Goal: Navigation & Orientation: Find specific page/section

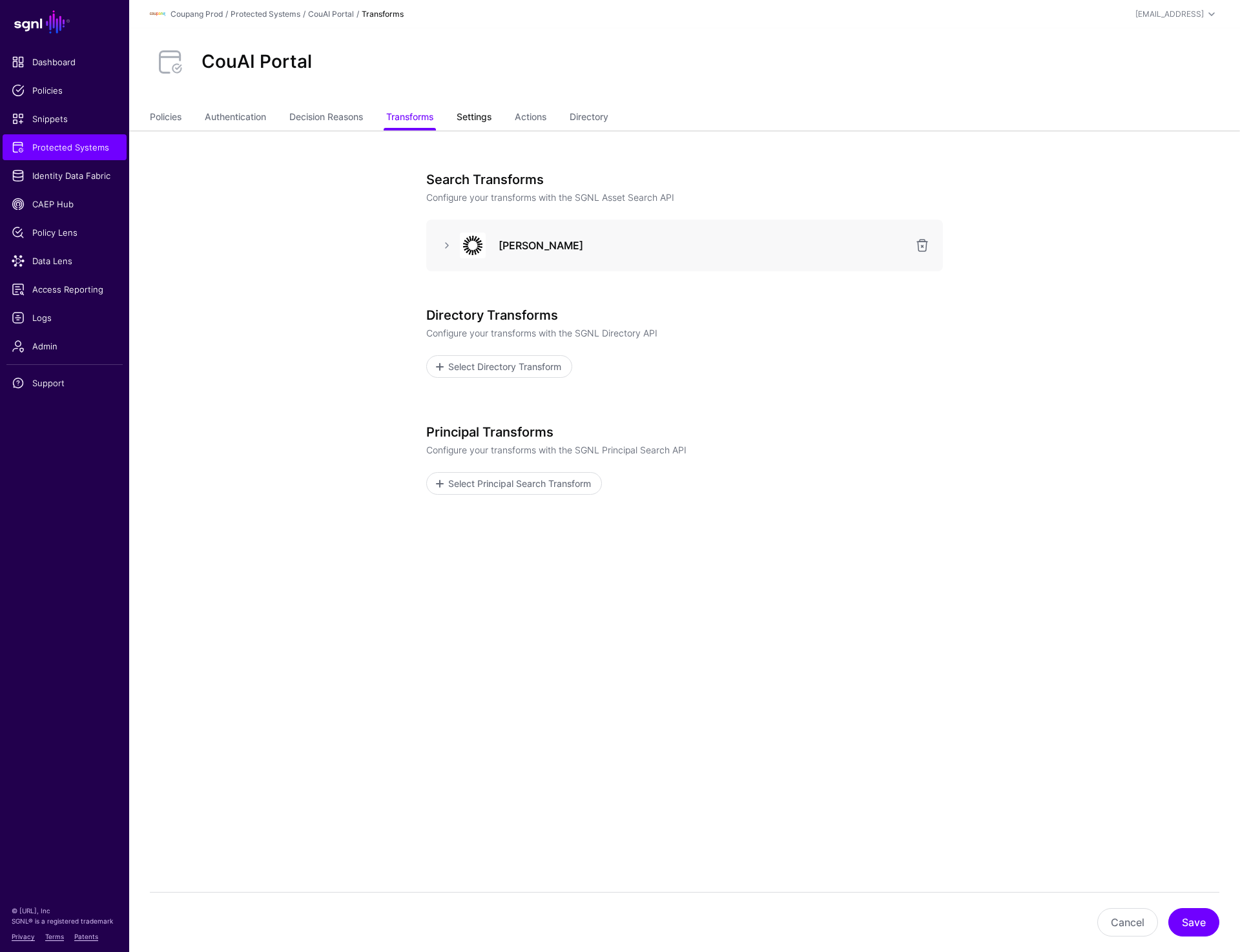
click at [486, 116] on link "Settings" at bounding box center [474, 118] width 35 height 24
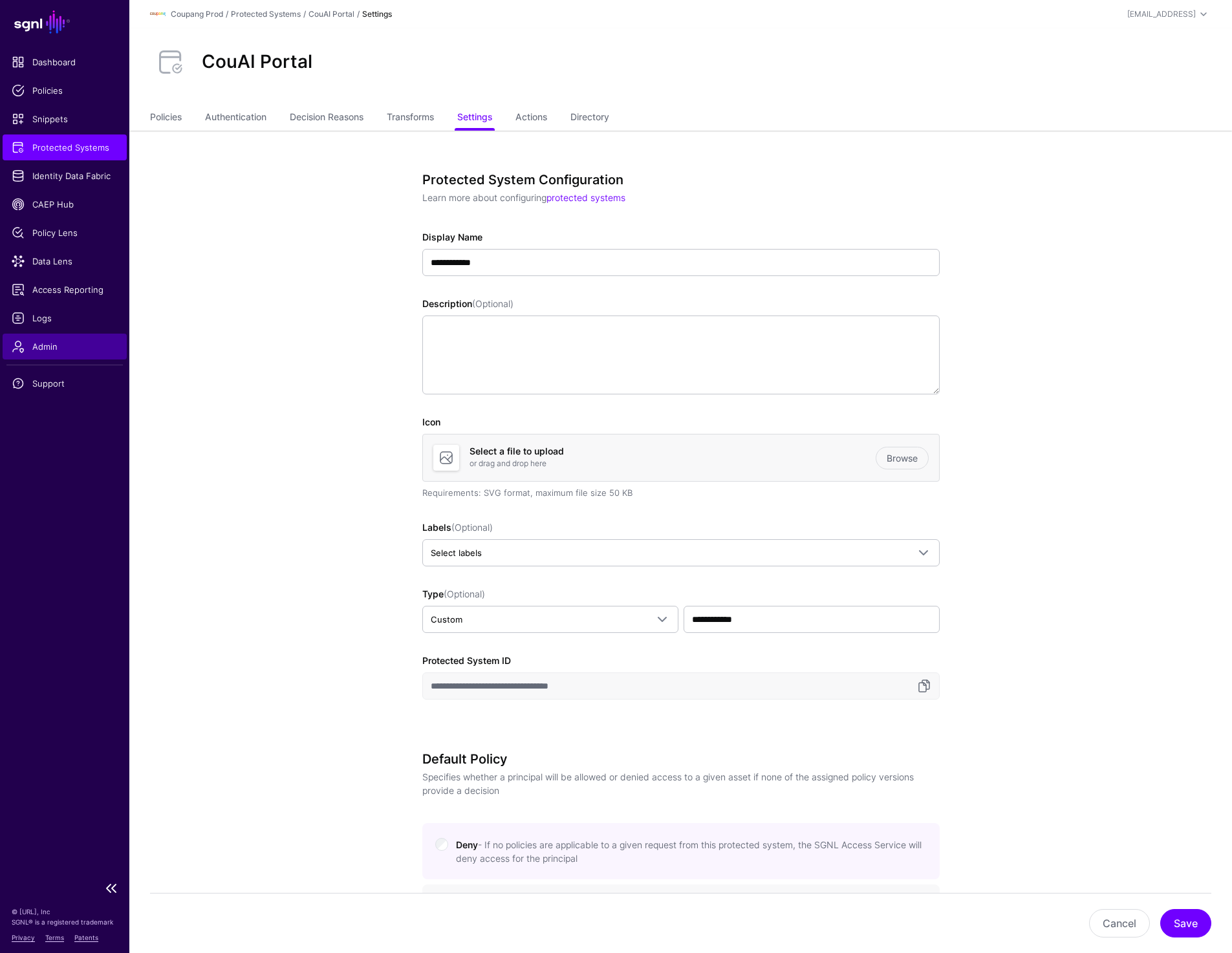
click at [29, 349] on span "Admin" at bounding box center [65, 346] width 106 height 13
click at [546, 114] on link "Actions" at bounding box center [531, 119] width 32 height 24
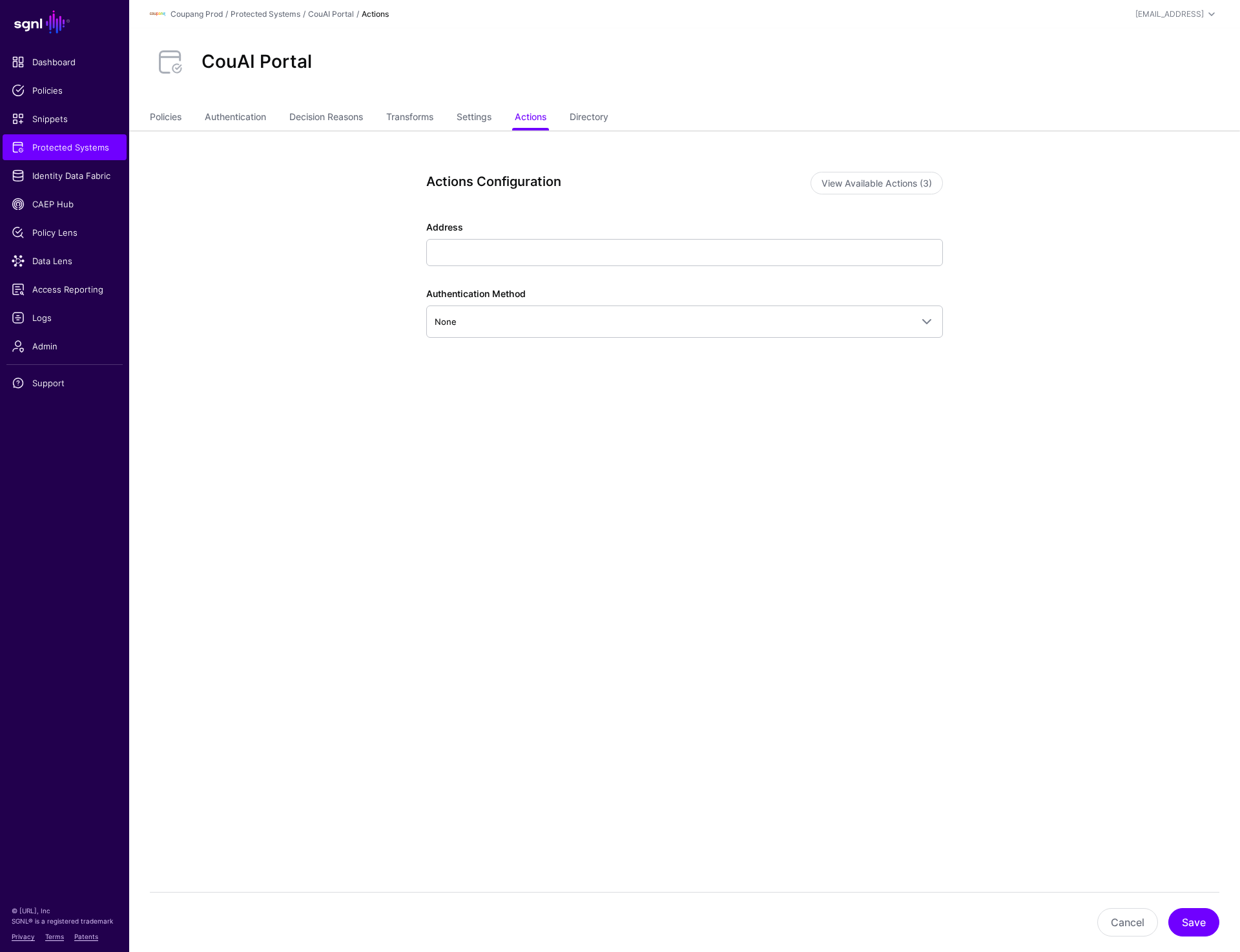
click at [449, 115] on ul "Policies Authentication Decision Reasons Transforms Settings Actions Directory" at bounding box center [685, 118] width 1070 height 24
click at [466, 118] on link "Settings" at bounding box center [474, 118] width 35 height 24
